Goal: Transaction & Acquisition: Purchase product/service

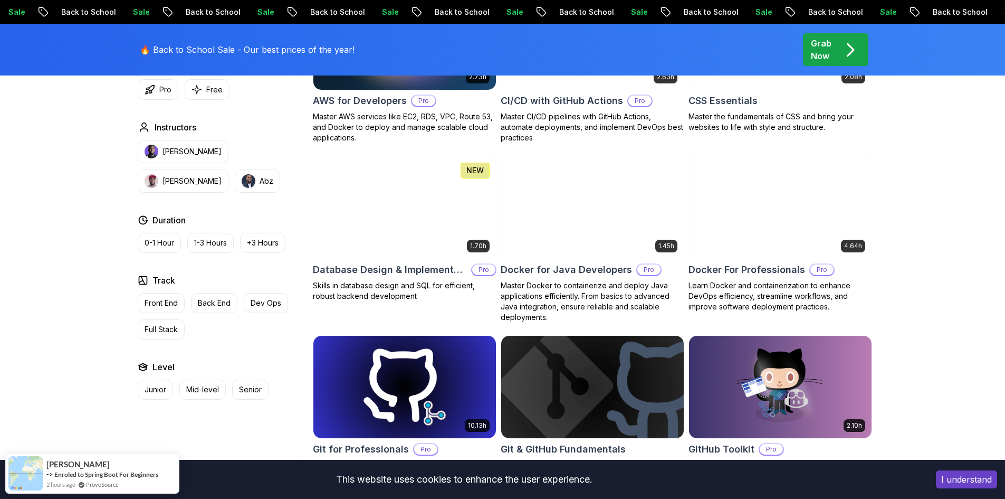
scroll to position [897, 0]
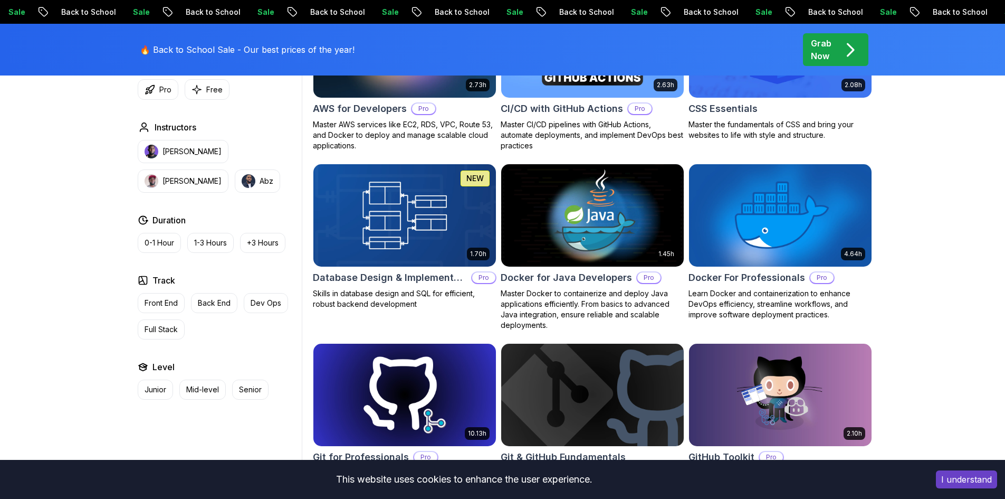
click at [825, 51] on p "Grab Now" at bounding box center [821, 49] width 21 height 25
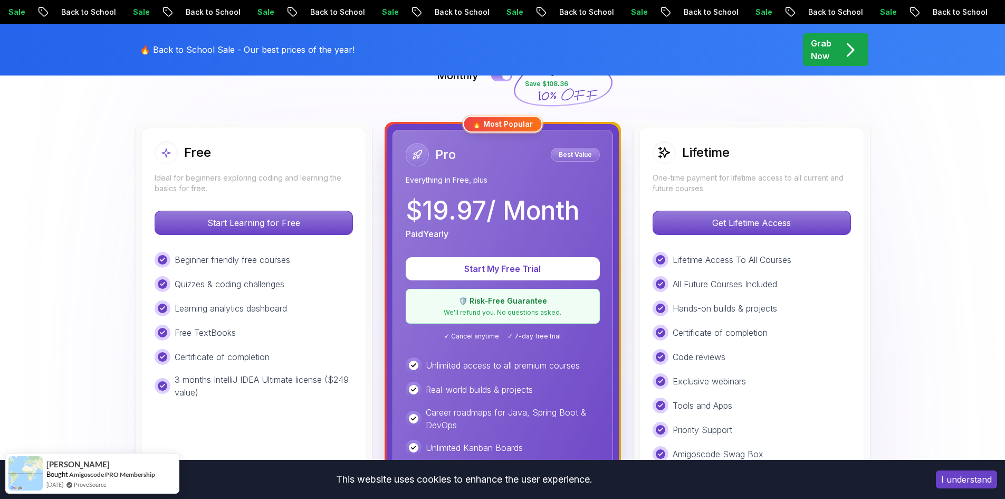
scroll to position [317, 0]
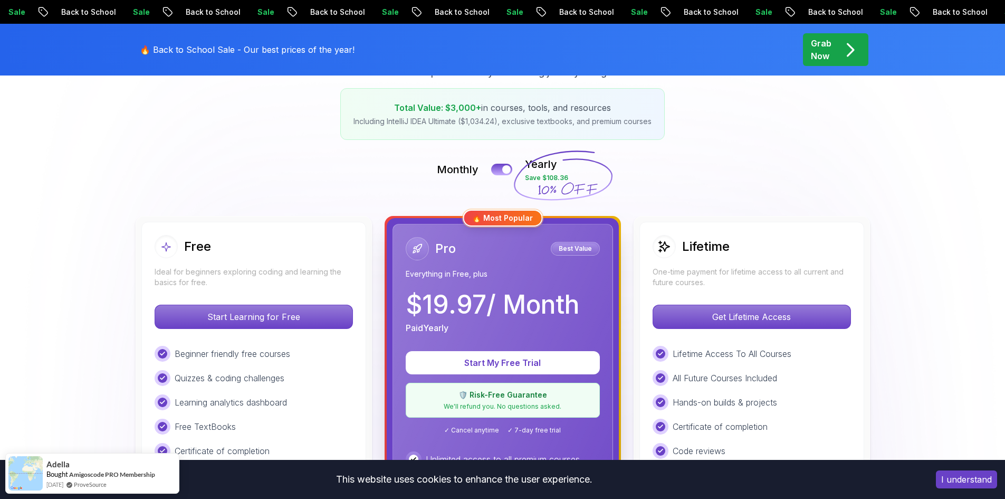
scroll to position [158, 0]
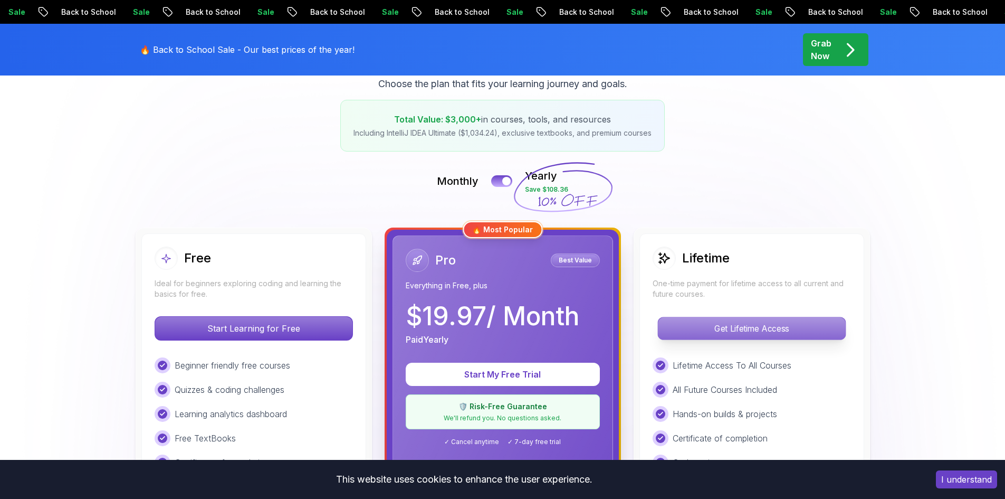
click at [709, 334] on p "Get Lifetime Access" at bounding box center [751, 328] width 187 height 22
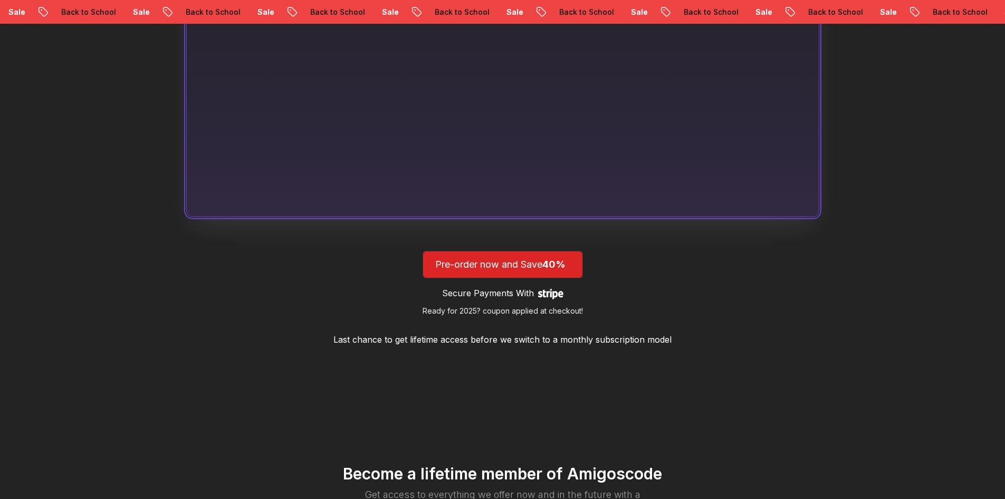
scroll to position [844, 0]
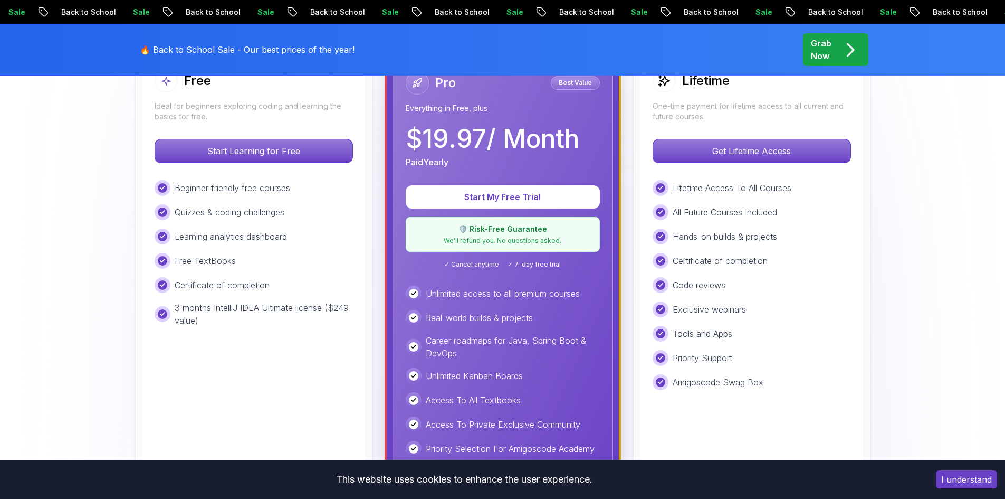
scroll to position [317, 0]
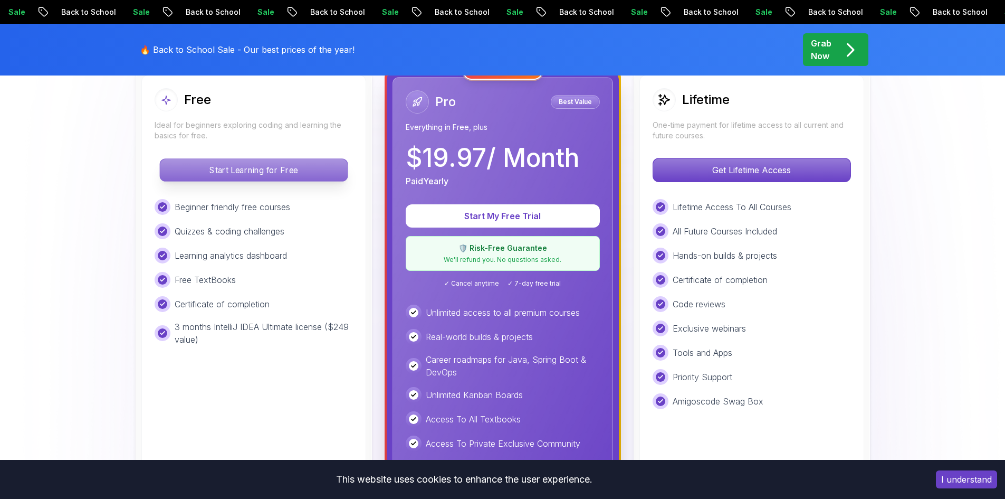
click at [235, 168] on p "Start Learning for Free" at bounding box center [253, 170] width 187 height 22
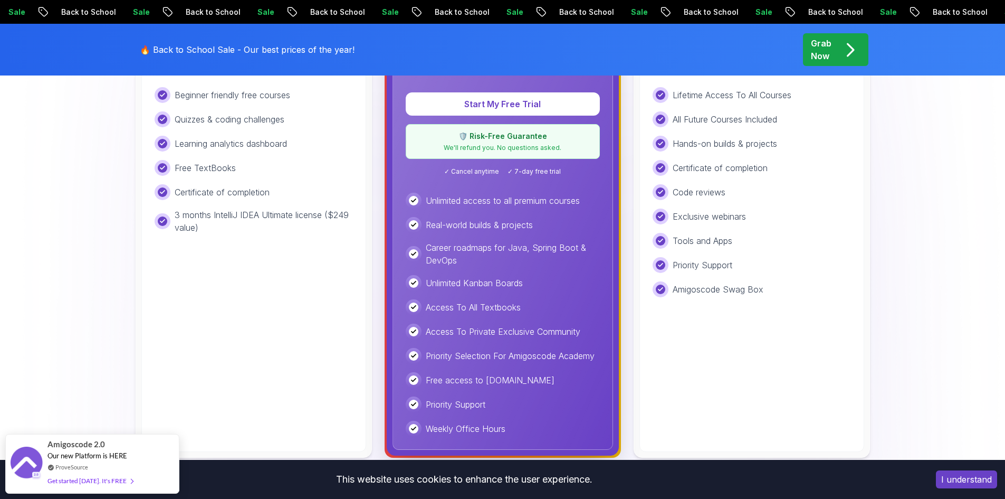
scroll to position [422, 0]
